Goal: Information Seeking & Learning: Learn about a topic

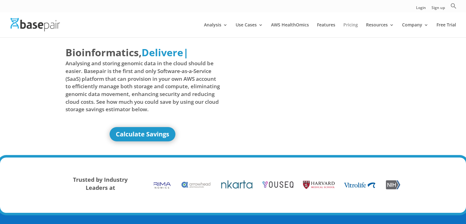
click at [355, 26] on link "Pricing" at bounding box center [350, 30] width 15 height 15
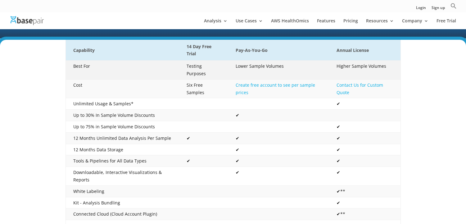
scroll to position [125, 0]
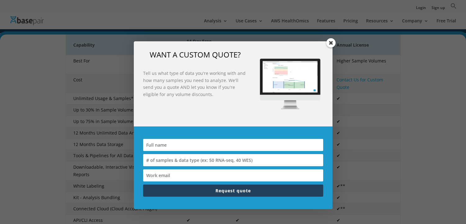
click at [332, 42] on span at bounding box center [330, 42] width 9 height 9
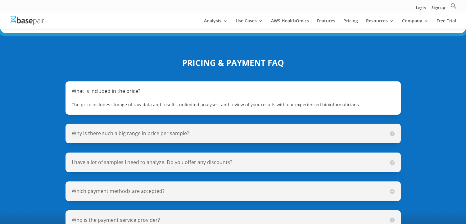
scroll to position [433, 0]
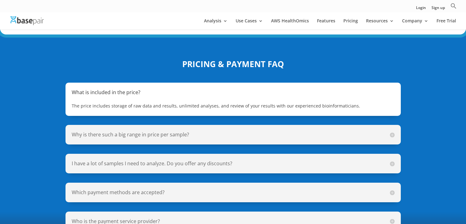
click at [127, 103] on span "The price includes storage of raw data and results, unlimited analyses, and rev…" at bounding box center [216, 106] width 288 height 6
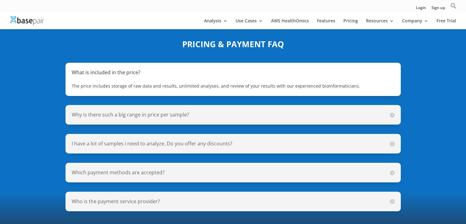
scroll to position [466, 0]
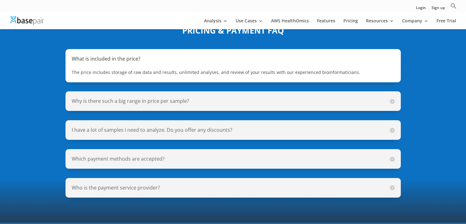
click at [262, 97] on h5 "Why is there such a big range in price per sample?" at bounding box center [233, 100] width 323 height 7
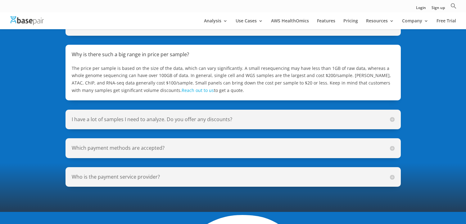
scroll to position [500, 0]
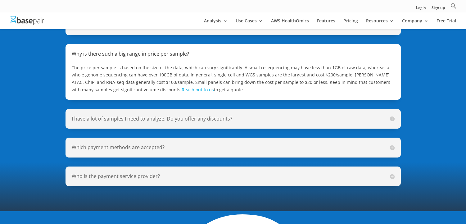
click at [251, 115] on h5 "I have a lot of samples I need to analyze. Do you offer any discounts?" at bounding box center [233, 118] width 323 height 7
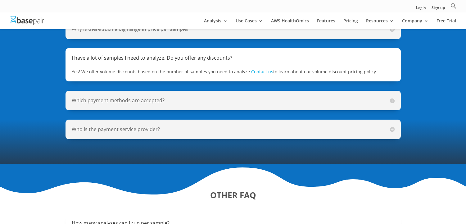
scroll to position [526, 0]
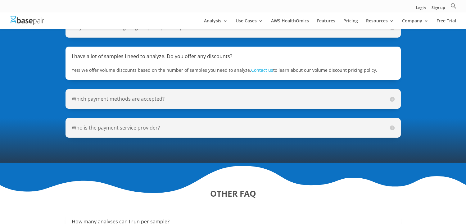
click at [244, 96] on div "Which payment methods are accepted? We accept PO, credit card, check, and bank …" at bounding box center [232, 99] width 335 height 20
click at [245, 89] on div "Which payment methods are accepted? We accept PO, credit card, check, and bank …" at bounding box center [232, 99] width 335 height 20
click at [281, 99] on div "Which payment methods are accepted? We accept PO, credit card, check, and bank …" at bounding box center [232, 99] width 335 height 20
click at [393, 95] on h5 "Which payment methods are accepted?" at bounding box center [233, 98] width 323 height 7
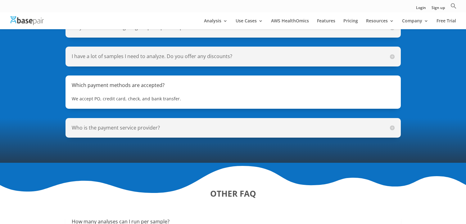
click at [193, 124] on h5 "Who is the payment service provider?" at bounding box center [233, 127] width 323 height 7
